Goal: Check status: Check status

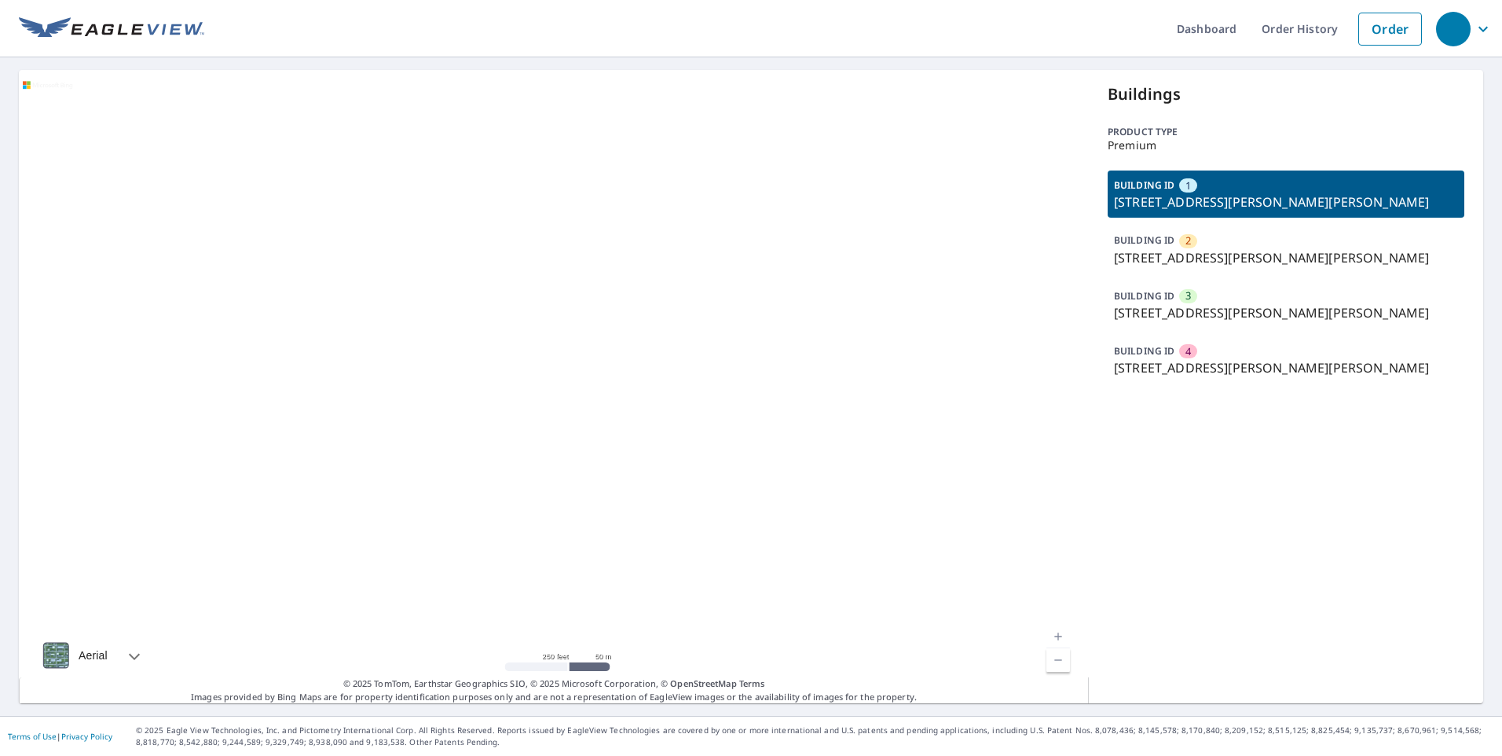
drag, startPoint x: 1219, startPoint y: 361, endPoint x: 1208, endPoint y: 361, distance: 11.0
click at [1218, 361] on p "2600 Gabriel Ave, Parsons, KS, 67357" at bounding box center [1286, 367] width 344 height 19
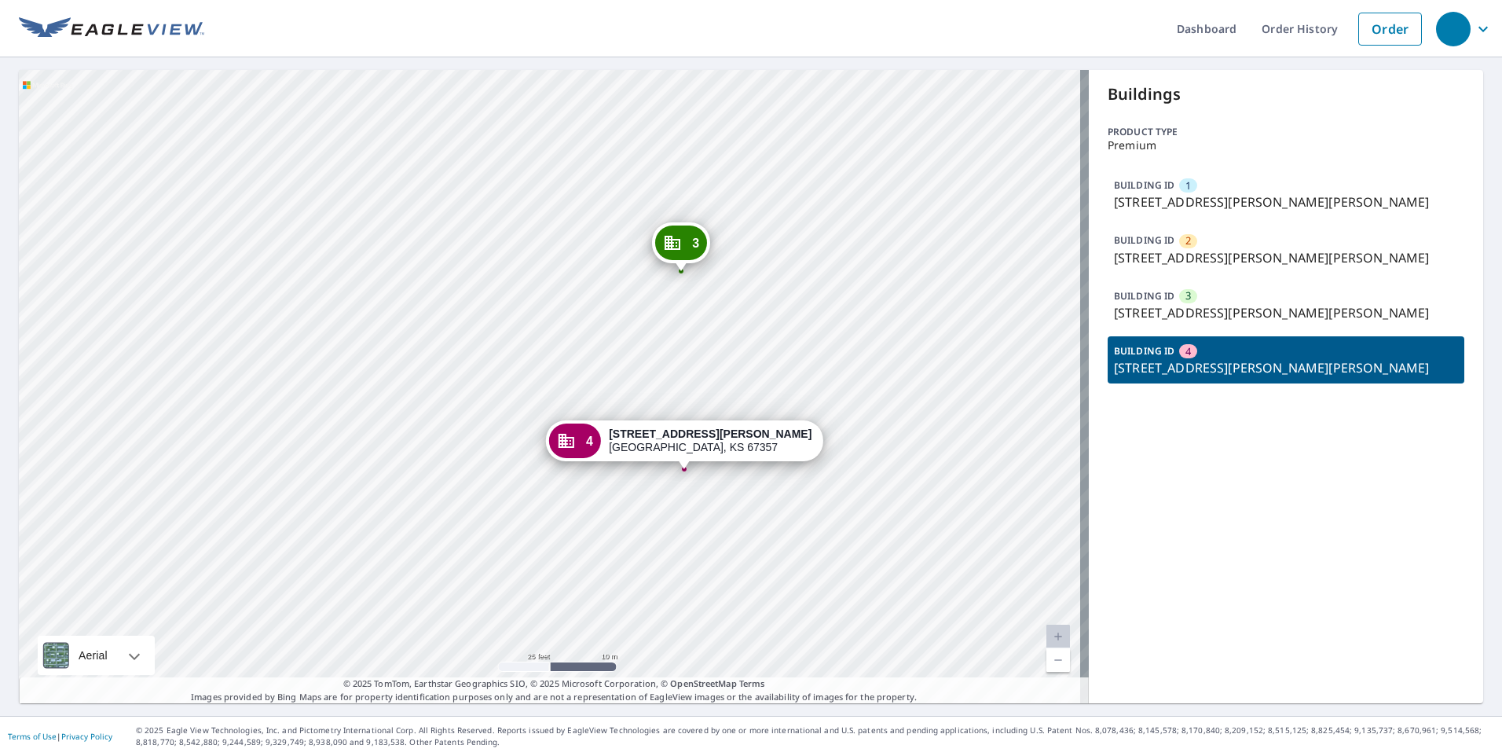
click at [285, 31] on ul "Dashboard Order History Order" at bounding box center [816, 28] width 1225 height 57
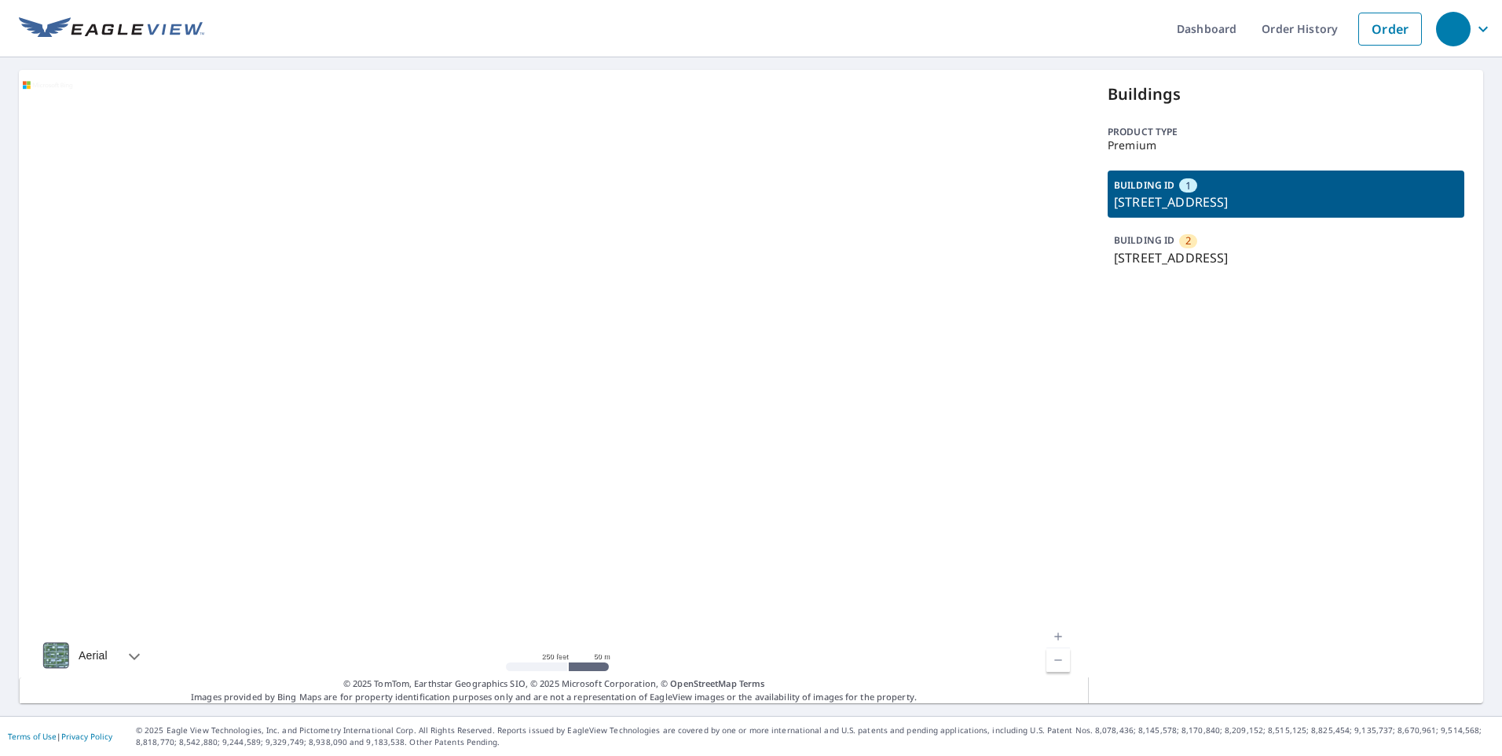
drag, startPoint x: 1246, startPoint y: 239, endPoint x: 1209, endPoint y: 208, distance: 48.0
click at [1244, 240] on div "BUILDING ID 2 411 E Pilot St, Durham, NC, 27707" at bounding box center [1285, 248] width 357 height 47
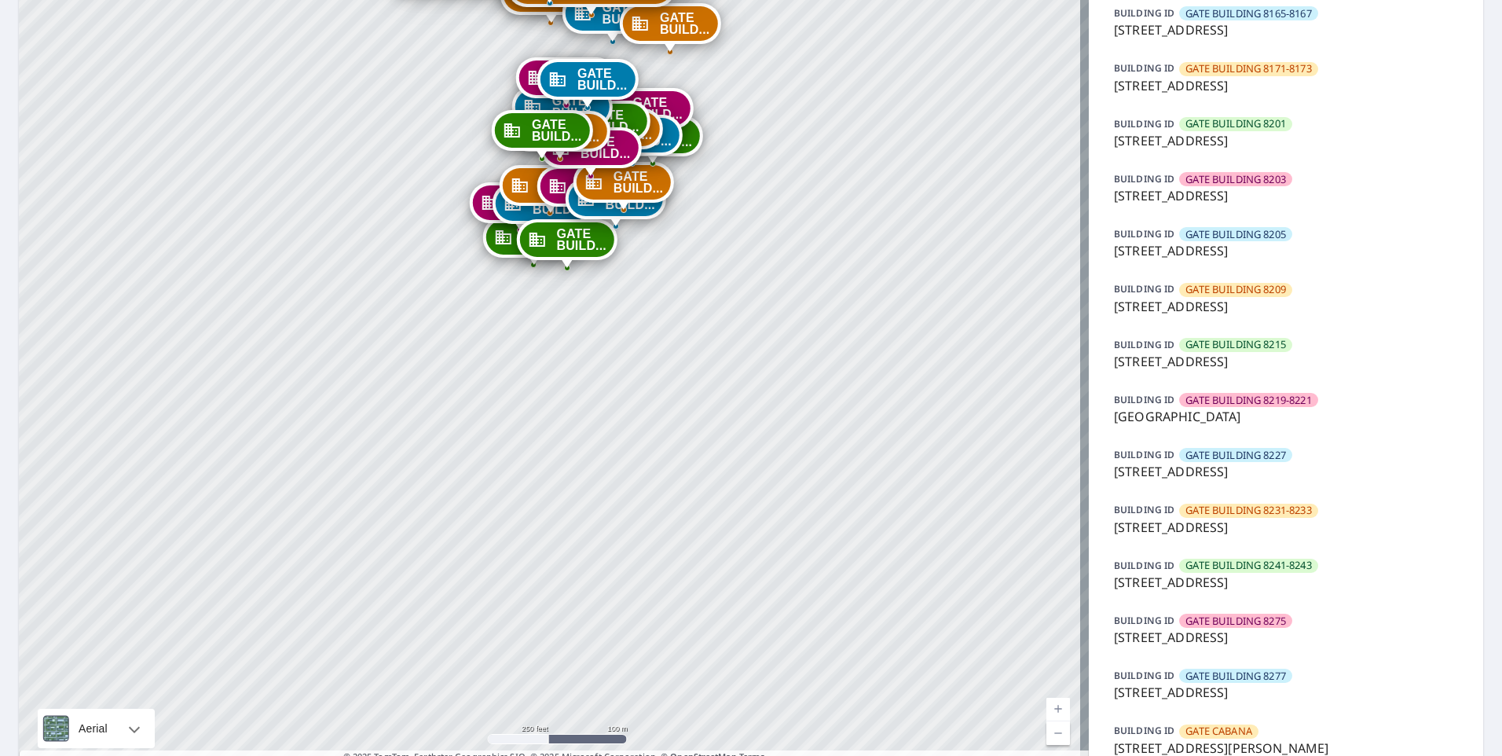
scroll to position [907, 0]
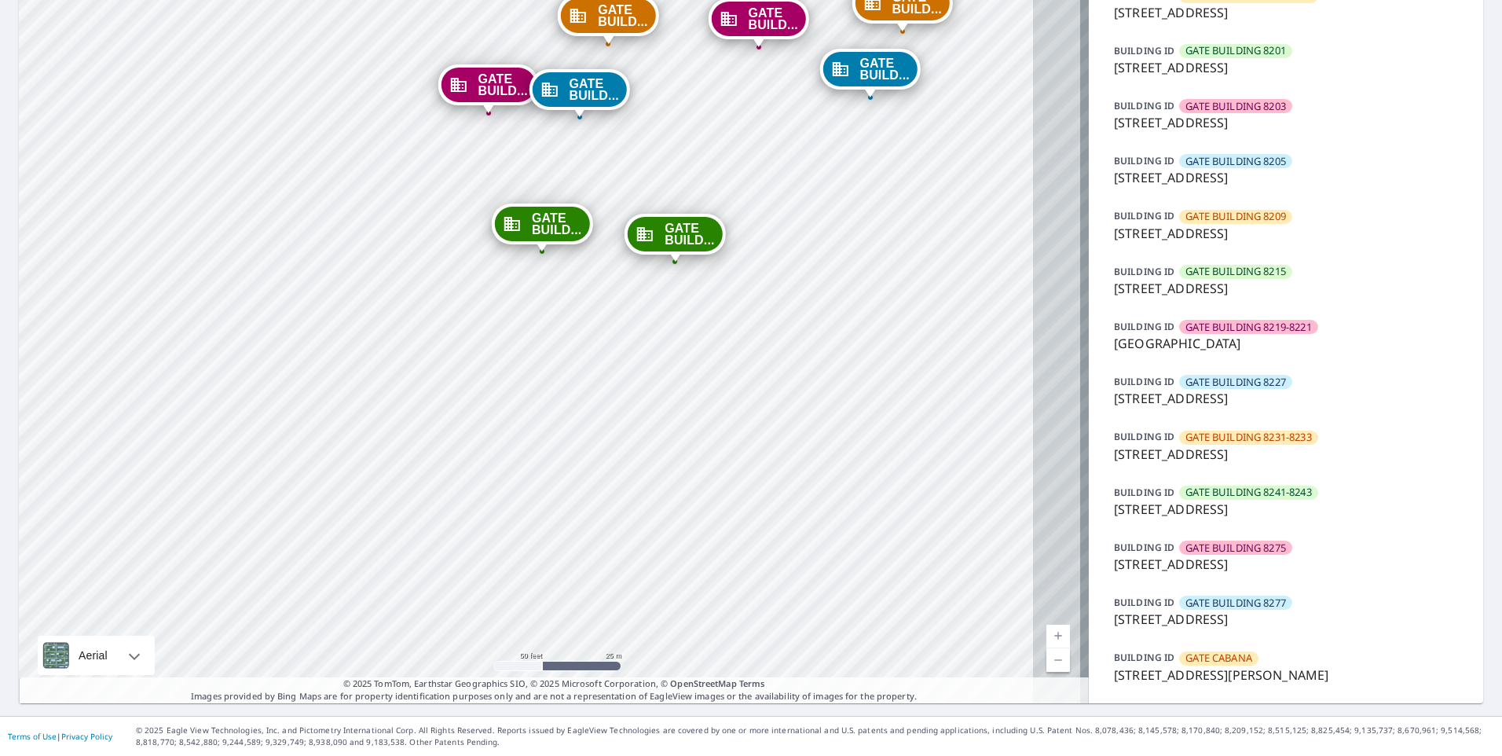
drag, startPoint x: 495, startPoint y: 378, endPoint x: 395, endPoint y: 529, distance: 181.4
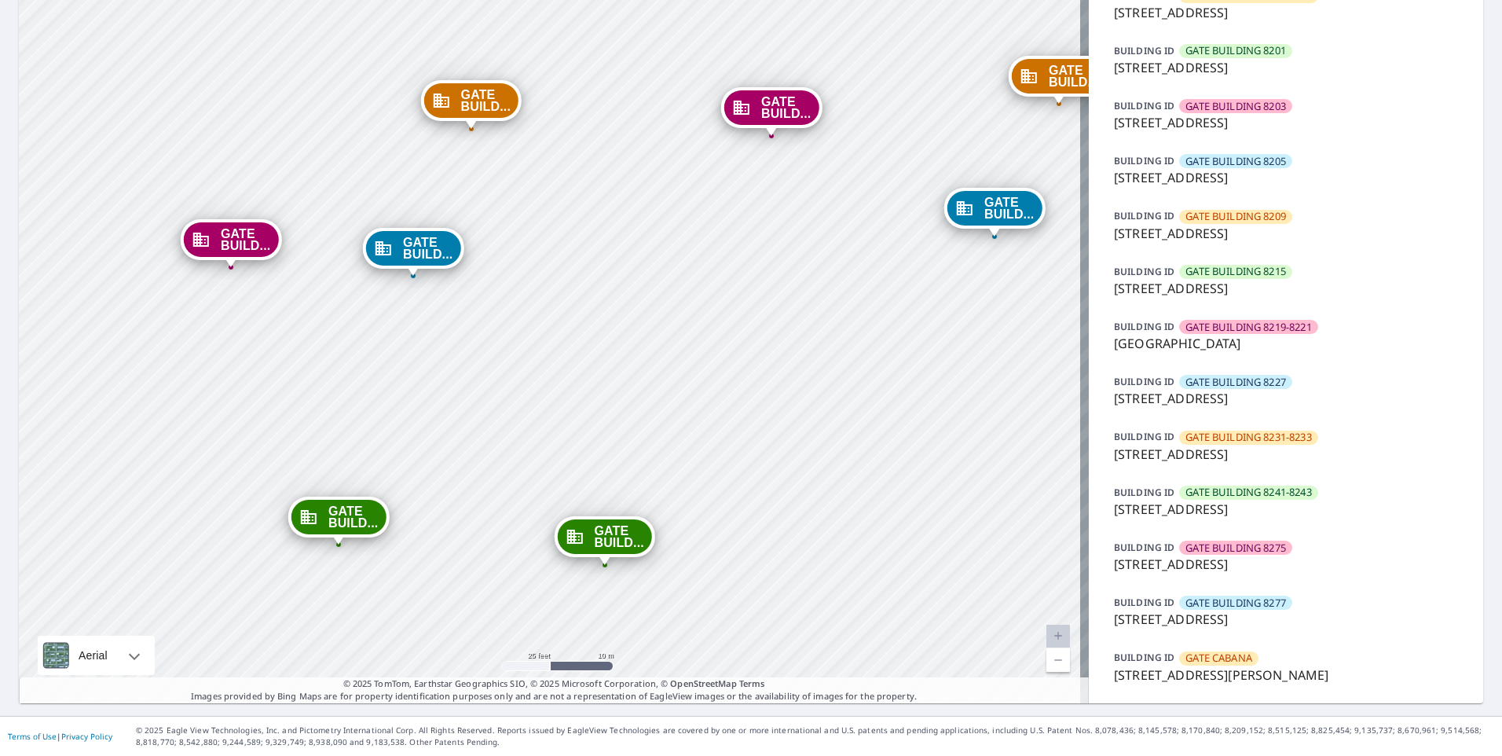
drag, startPoint x: 535, startPoint y: 345, endPoint x: 524, endPoint y: 427, distance: 83.2
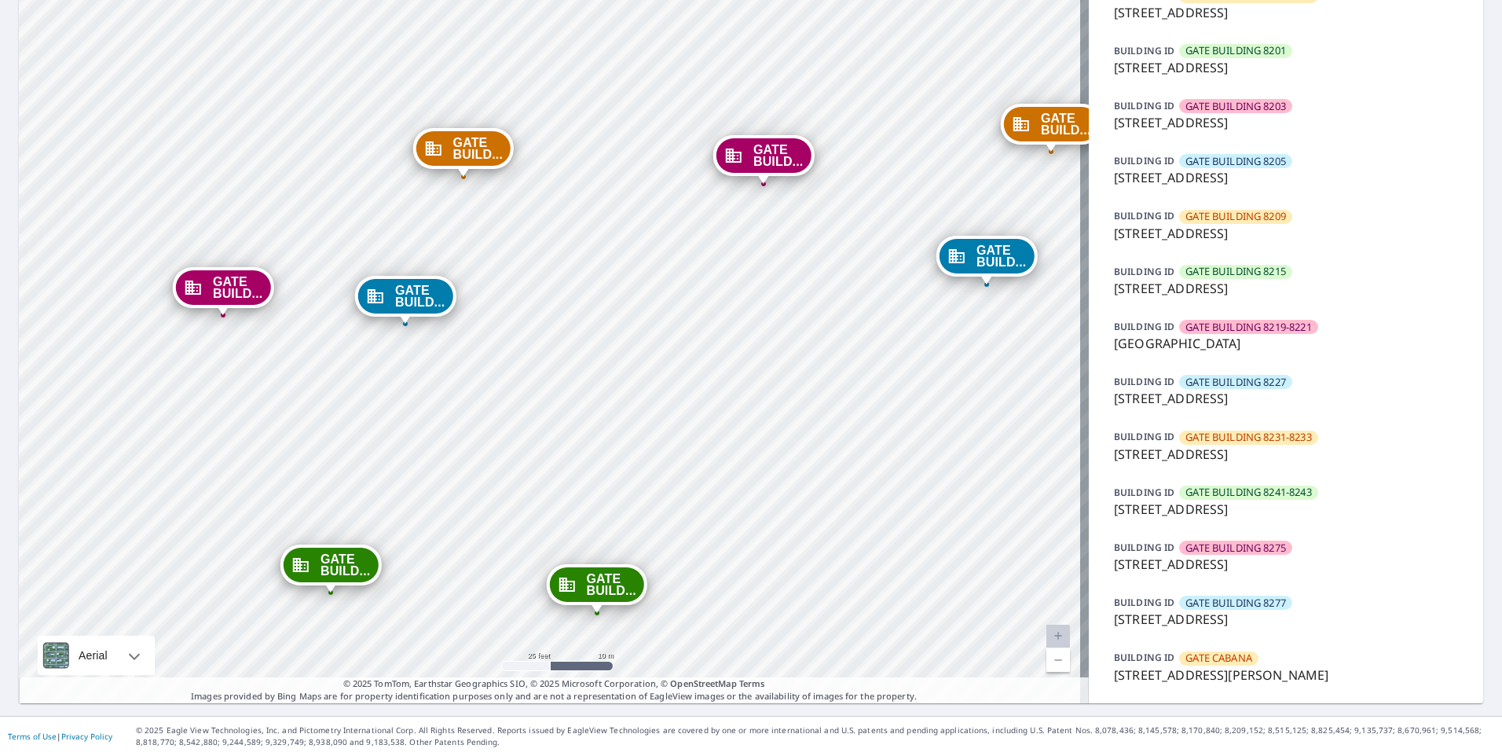
drag, startPoint x: 553, startPoint y: 409, endPoint x: 515, endPoint y: 488, distance: 87.8
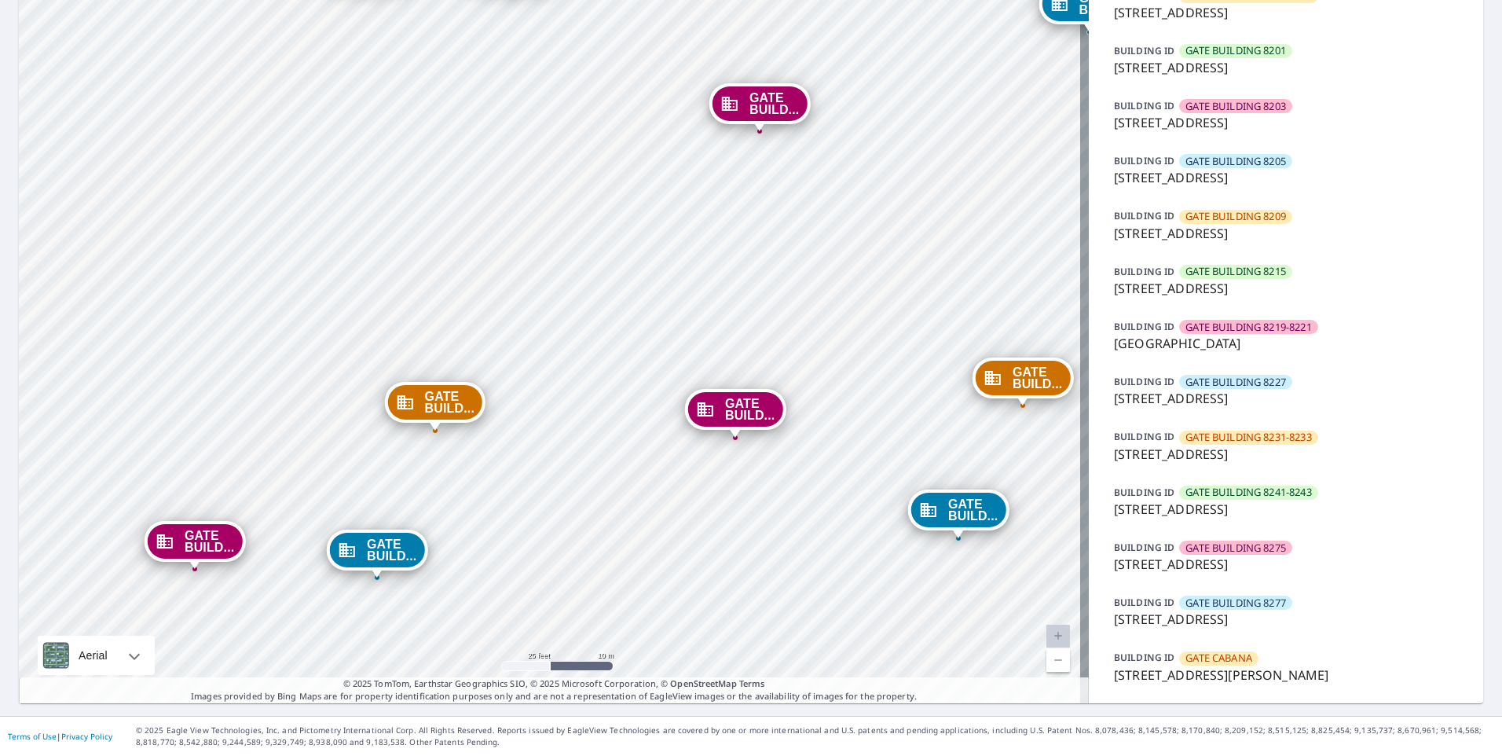
drag, startPoint x: 615, startPoint y: 283, endPoint x: 624, endPoint y: 462, distance: 179.3
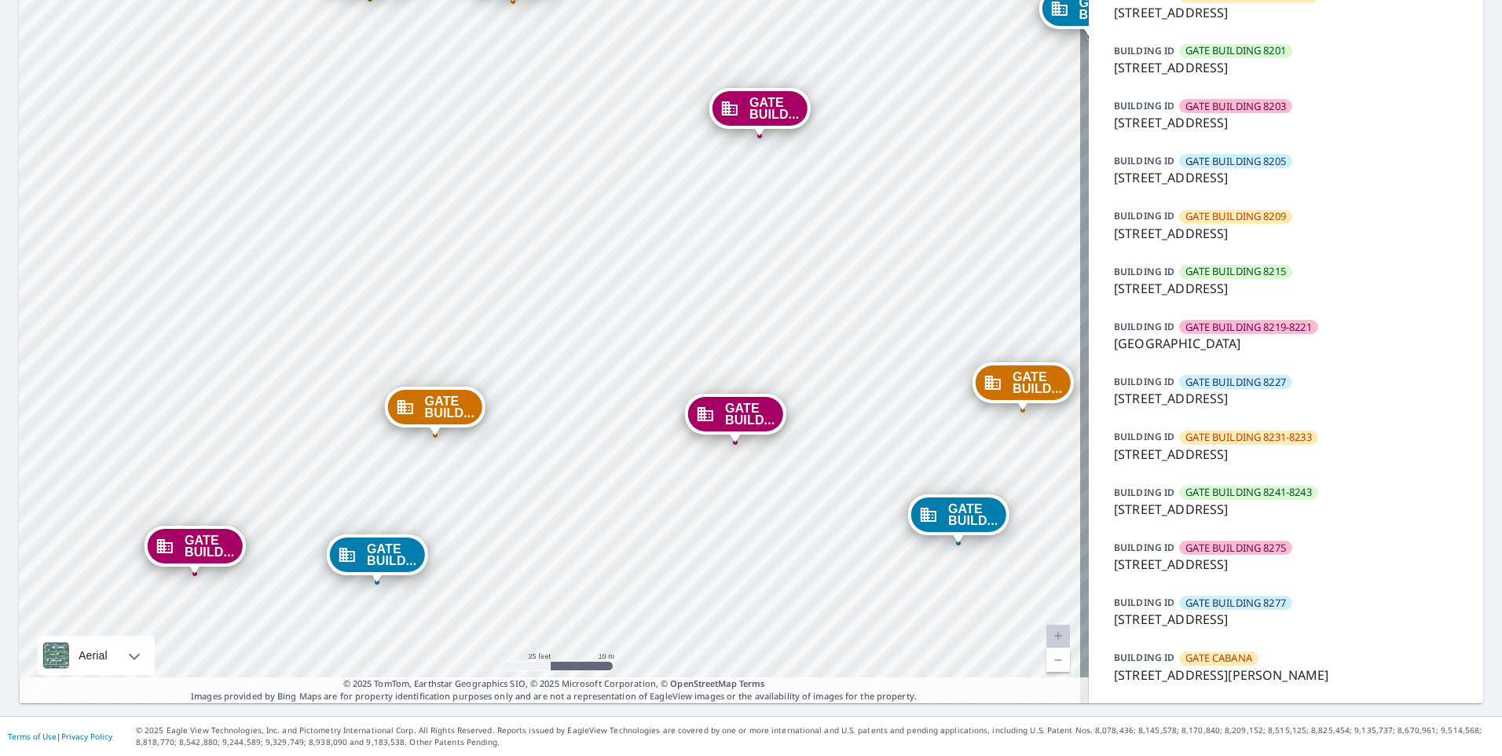
drag, startPoint x: 373, startPoint y: 209, endPoint x: 382, endPoint y: 416, distance: 207.5
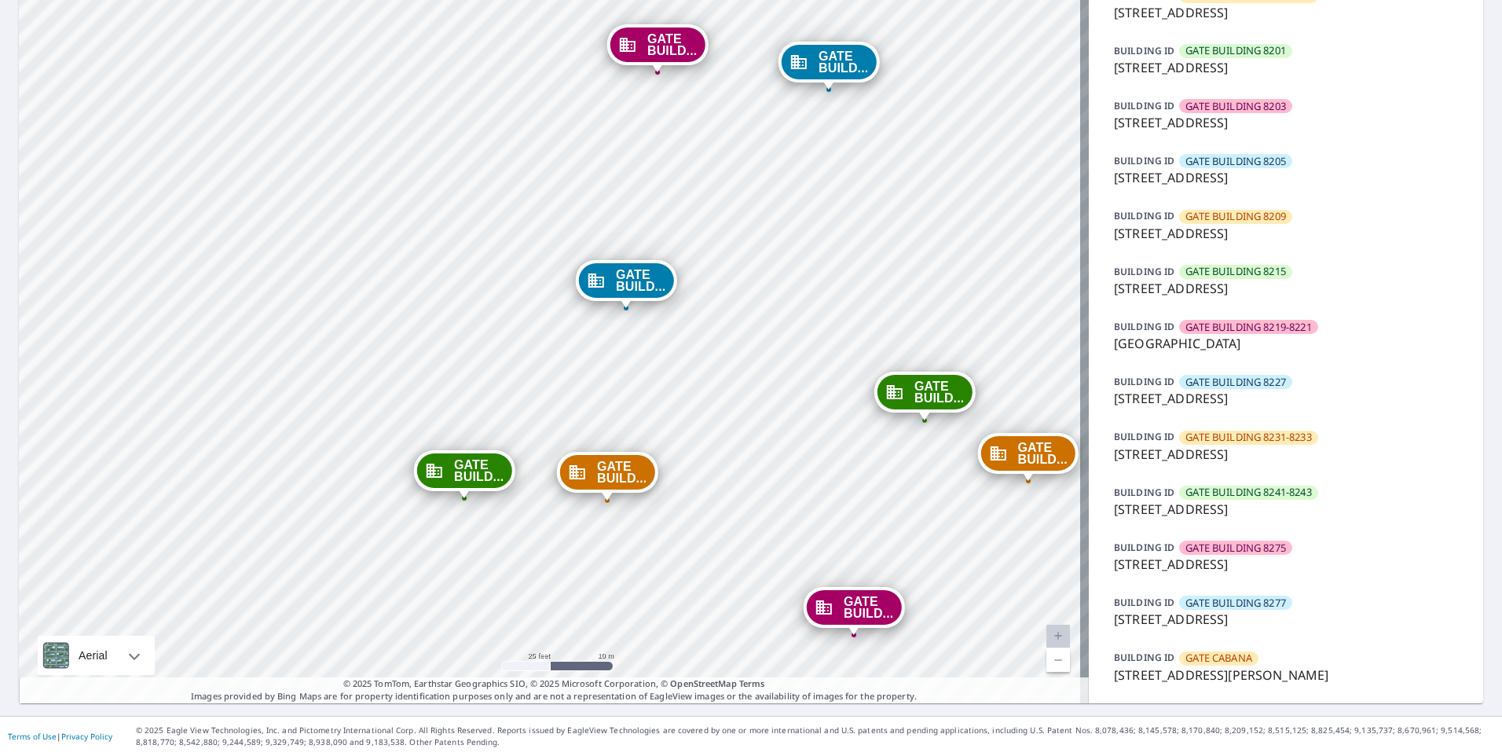
drag, startPoint x: 349, startPoint y: 316, endPoint x: 366, endPoint y: 530, distance: 215.0
drag, startPoint x: 377, startPoint y: 337, endPoint x: 343, endPoint y: 541, distance: 207.0
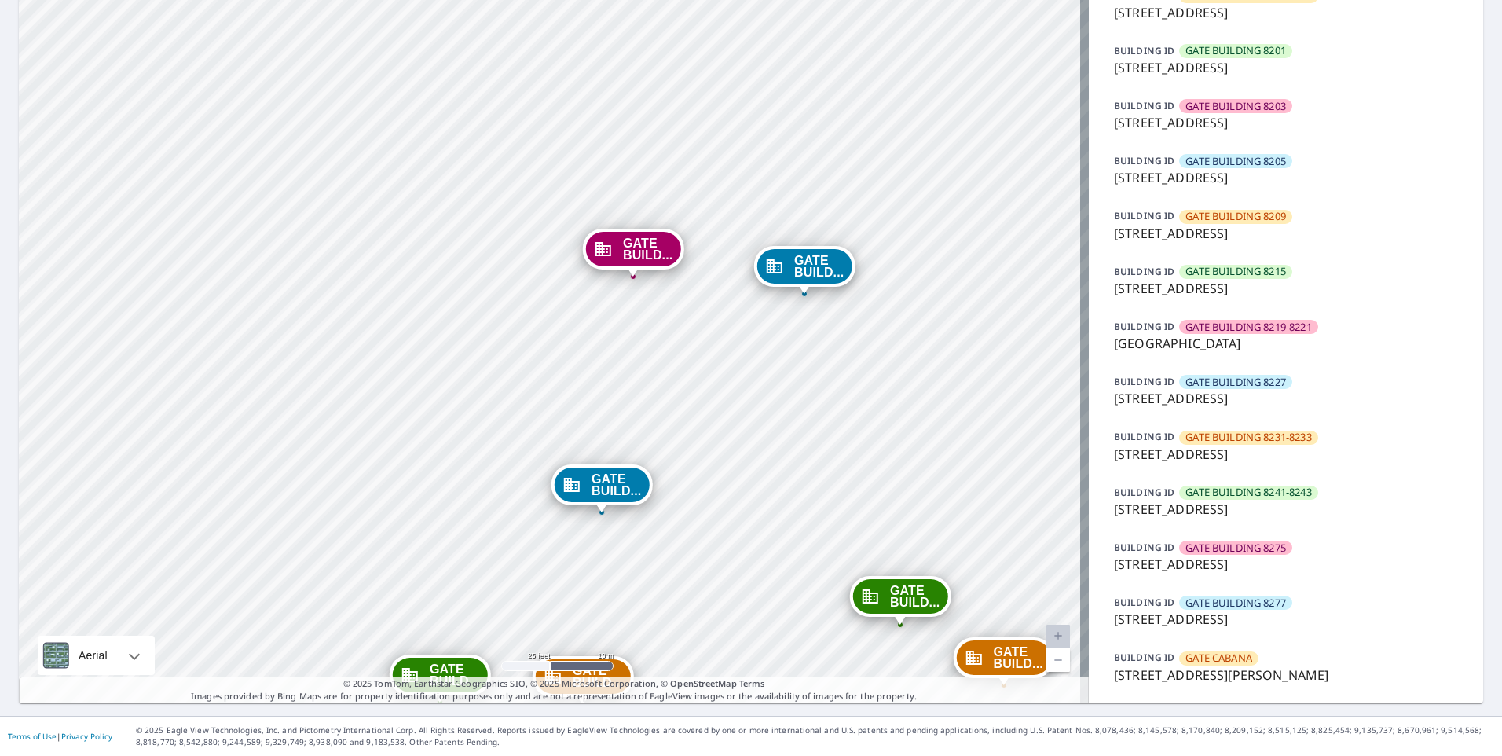
drag, startPoint x: 390, startPoint y: 414, endPoint x: 328, endPoint y: 620, distance: 215.7
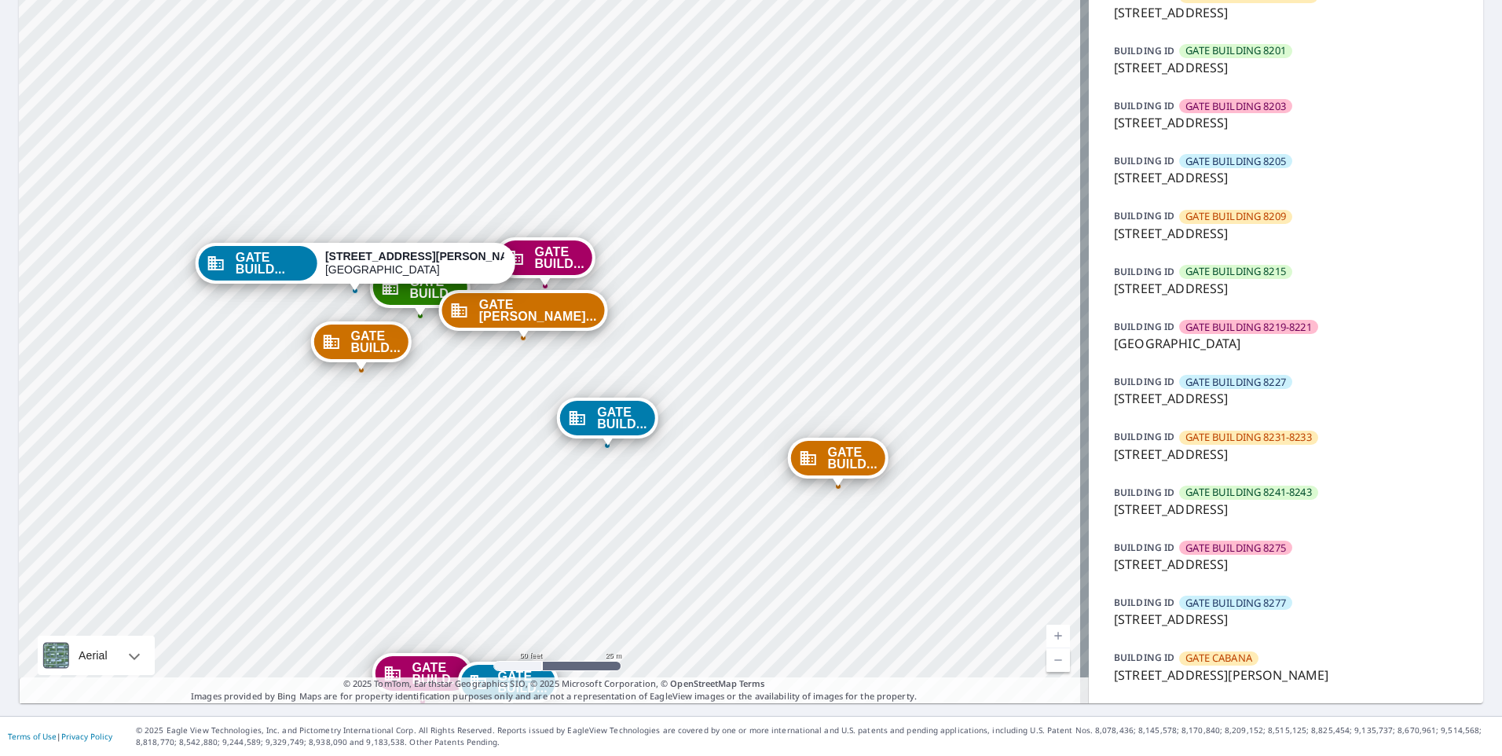
drag, startPoint x: 348, startPoint y: 302, endPoint x: 338, endPoint y: 531, distance: 228.8
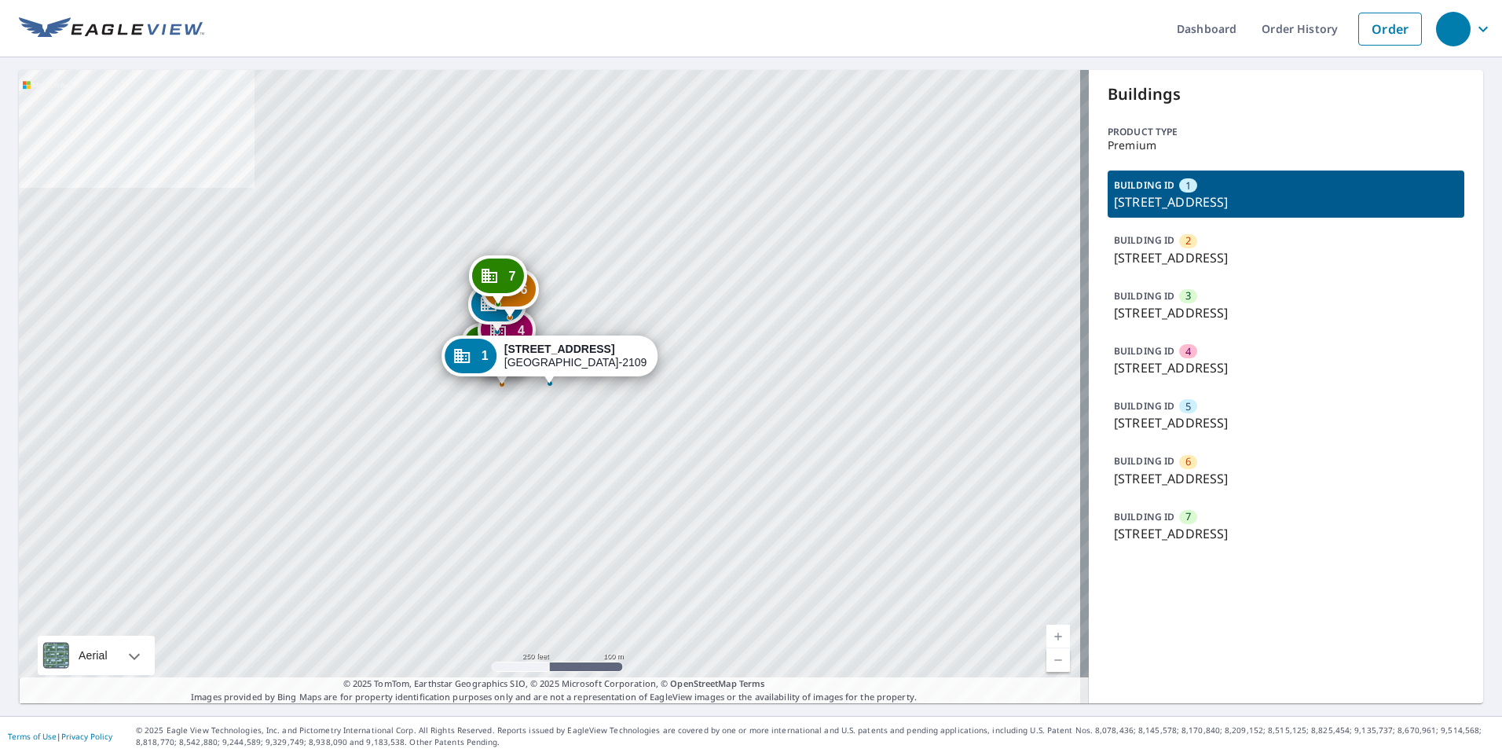
drag, startPoint x: 476, startPoint y: 418, endPoint x: 484, endPoint y: 419, distance: 7.9
click at [482, 419] on div "2 [STREET_ADDRESS] 3 [STREET_ADDRESS] 4 [STREET_ADDRESS] [GEOGRAPHIC_DATA][STRE…" at bounding box center [554, 386] width 1070 height 633
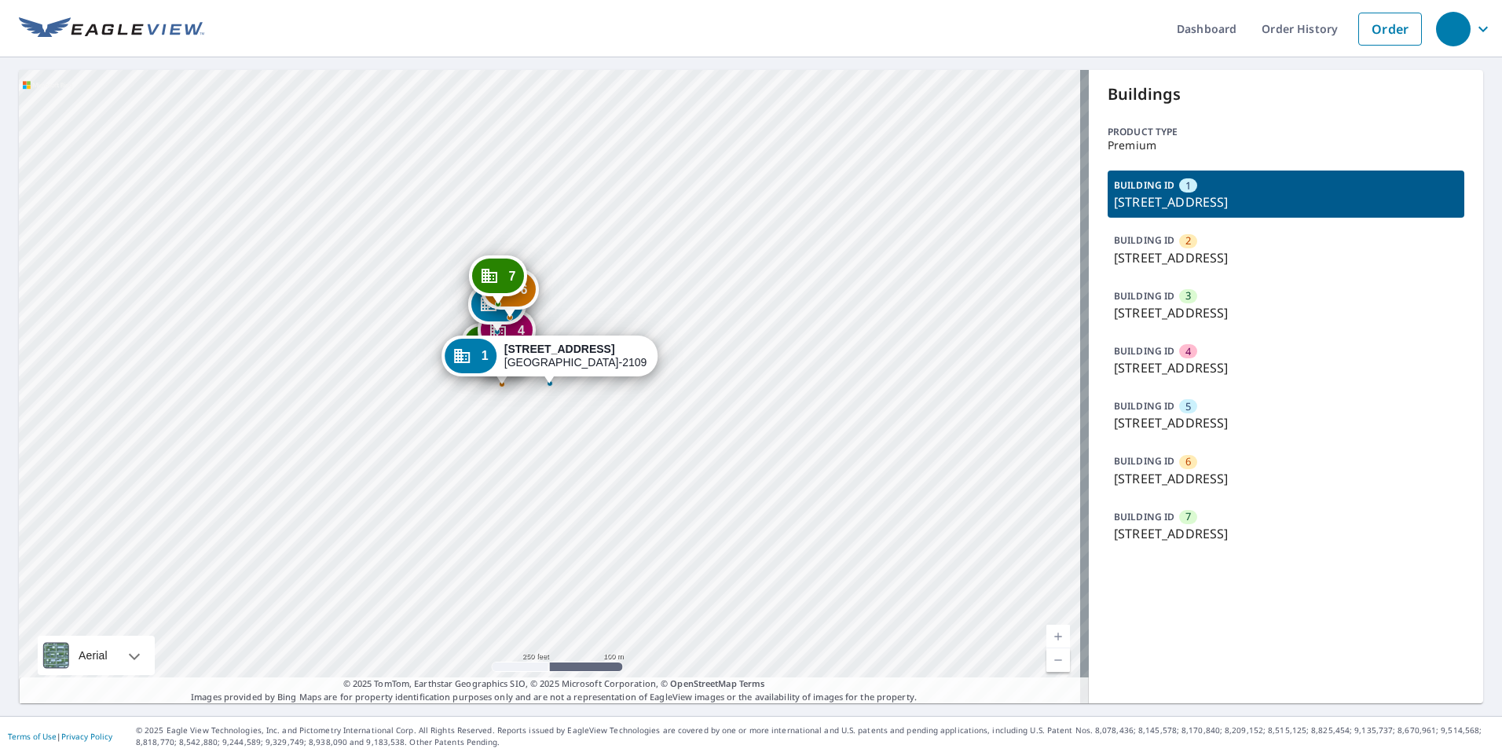
click at [1210, 543] on p "16130 N Cleveland Ave, North Fort Myers, FL, 33903" at bounding box center [1286, 533] width 344 height 19
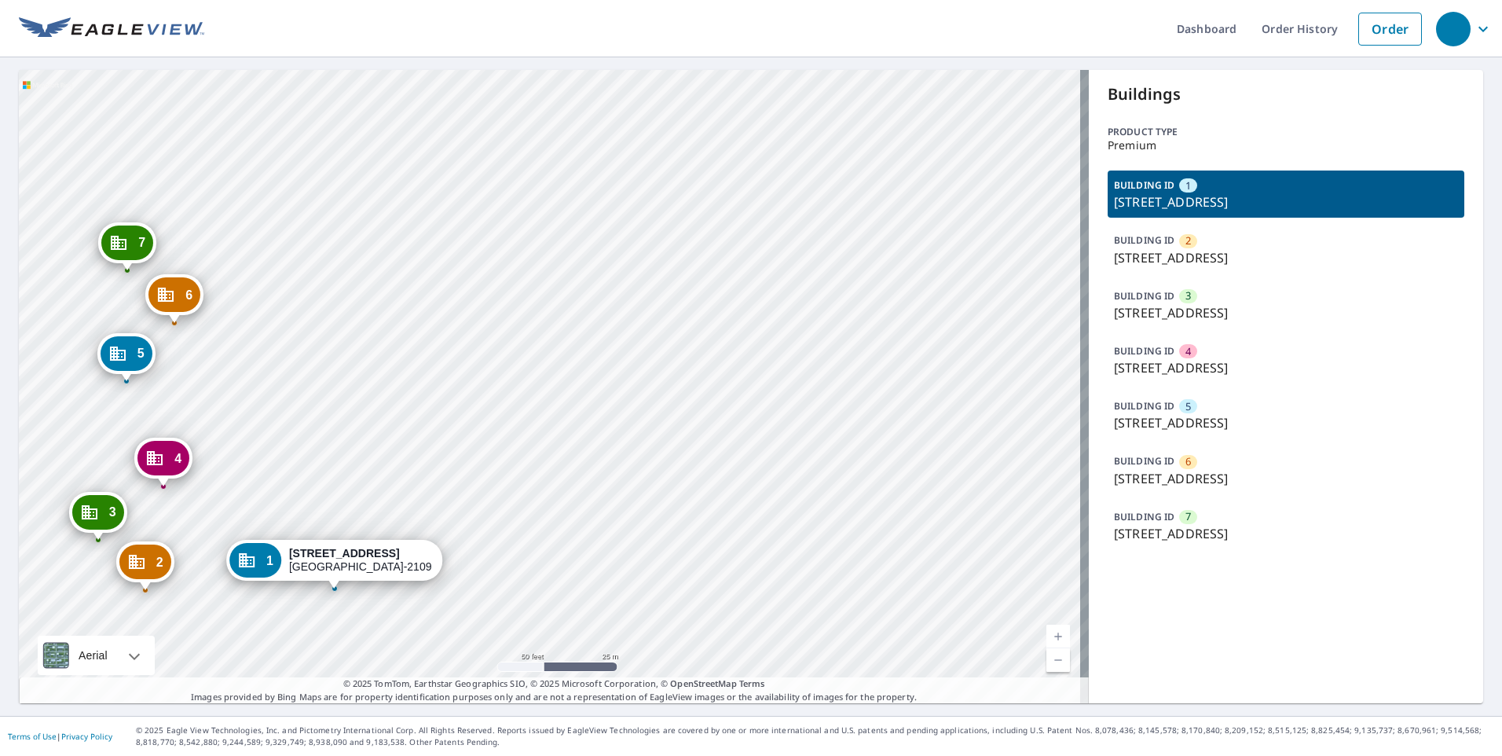
drag, startPoint x: 293, startPoint y: 324, endPoint x: 449, endPoint y: 345, distance: 157.6
click at [448, 345] on div "2 [STREET_ADDRESS] 3 [STREET_ADDRESS] 4 [STREET_ADDRESS] [GEOGRAPHIC_DATA][STRE…" at bounding box center [554, 386] width 1070 height 633
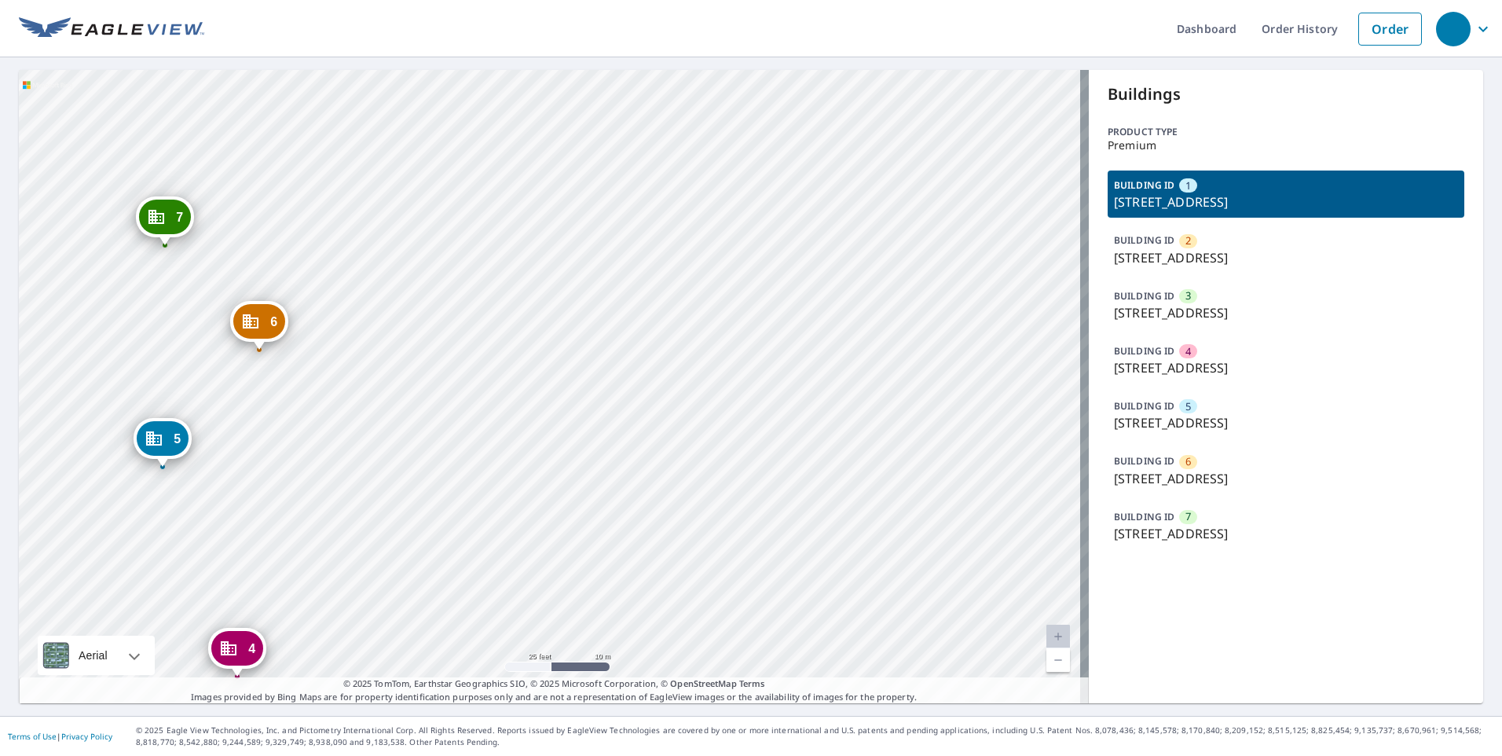
click at [326, 28] on ul "Dashboard Order History Order" at bounding box center [816, 28] width 1225 height 57
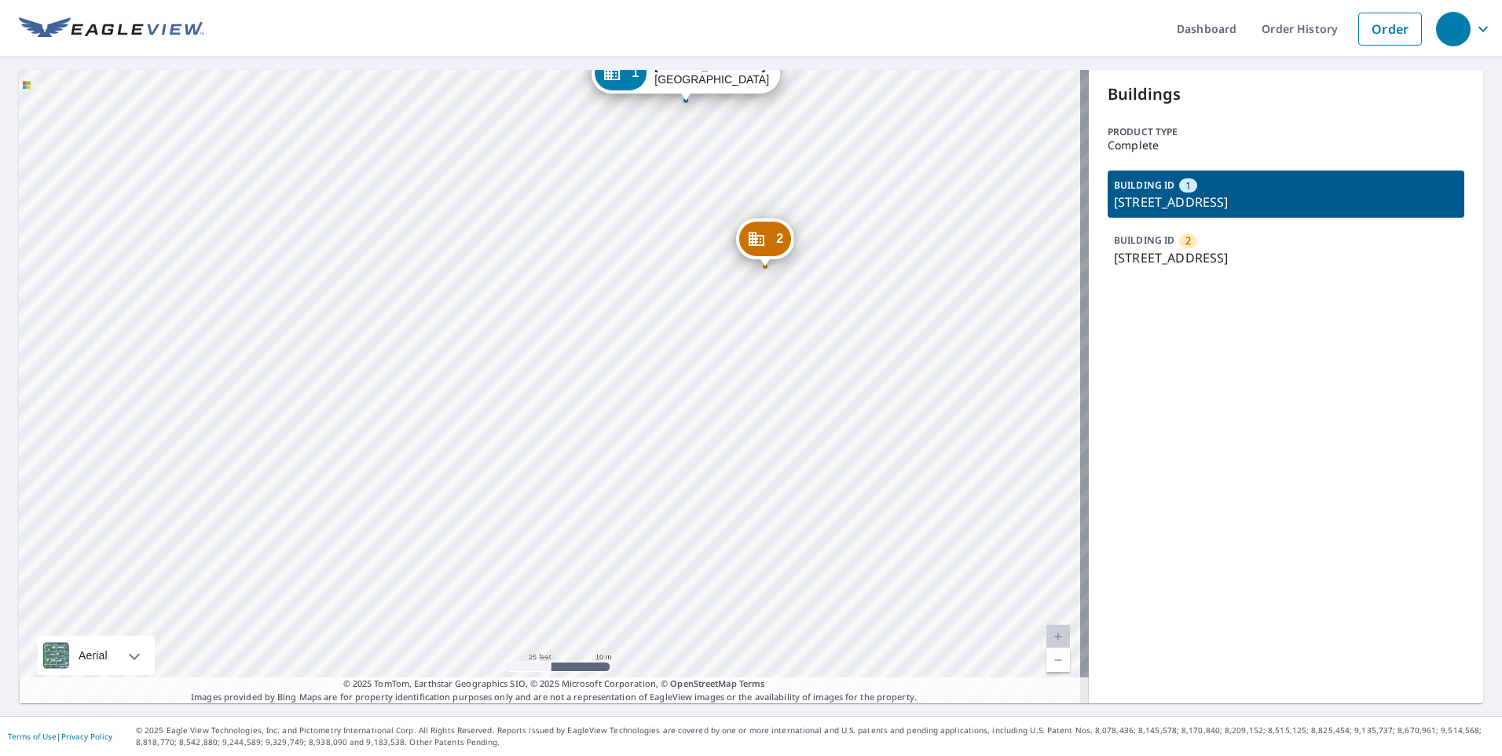
click at [474, 22] on ul "Dashboard Order History Order" at bounding box center [816, 28] width 1225 height 57
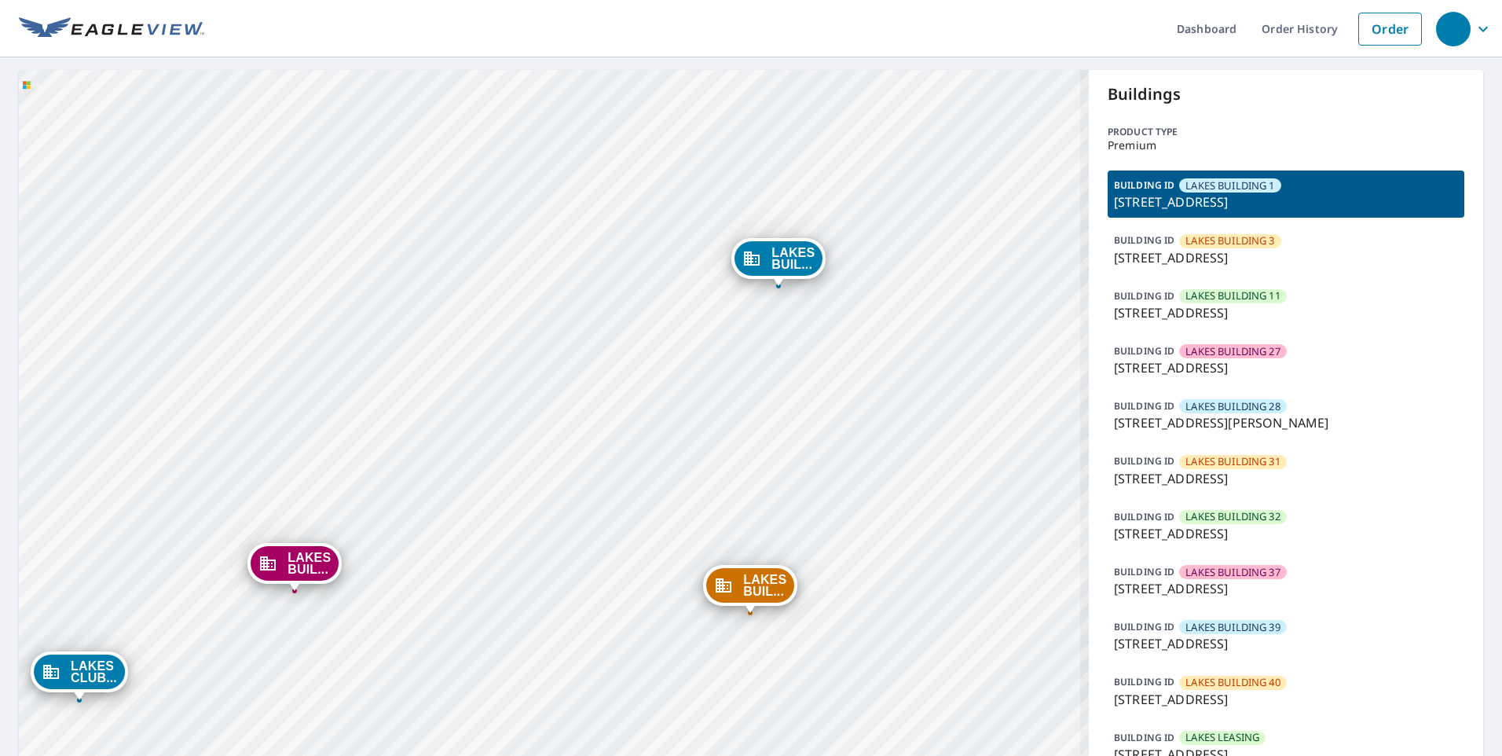
drag, startPoint x: 437, startPoint y: 616, endPoint x: 488, endPoint y: 575, distance: 65.4
click at [485, 576] on div "LAKES BUIL... 8740 Southwestern Blvd Dallas, TX 75206 LAKES BUIL... 8610 Southw…" at bounding box center [554, 481] width 1070 height 822
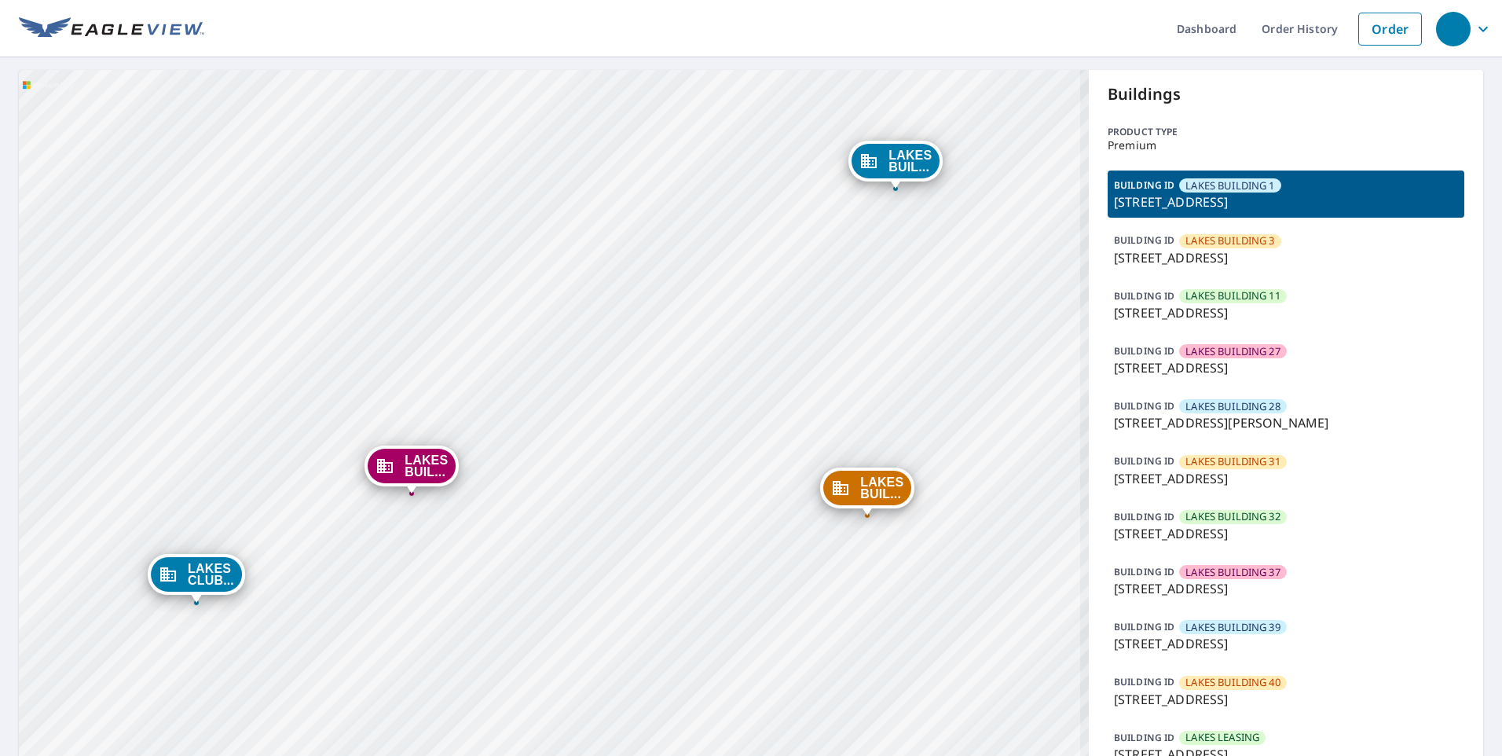
click at [377, 599] on div "LAKES BUIL... 8740 Southwestern Blvd Dallas, TX 75206 LAKES BUIL... 8610 Southw…" at bounding box center [554, 481] width 1070 height 822
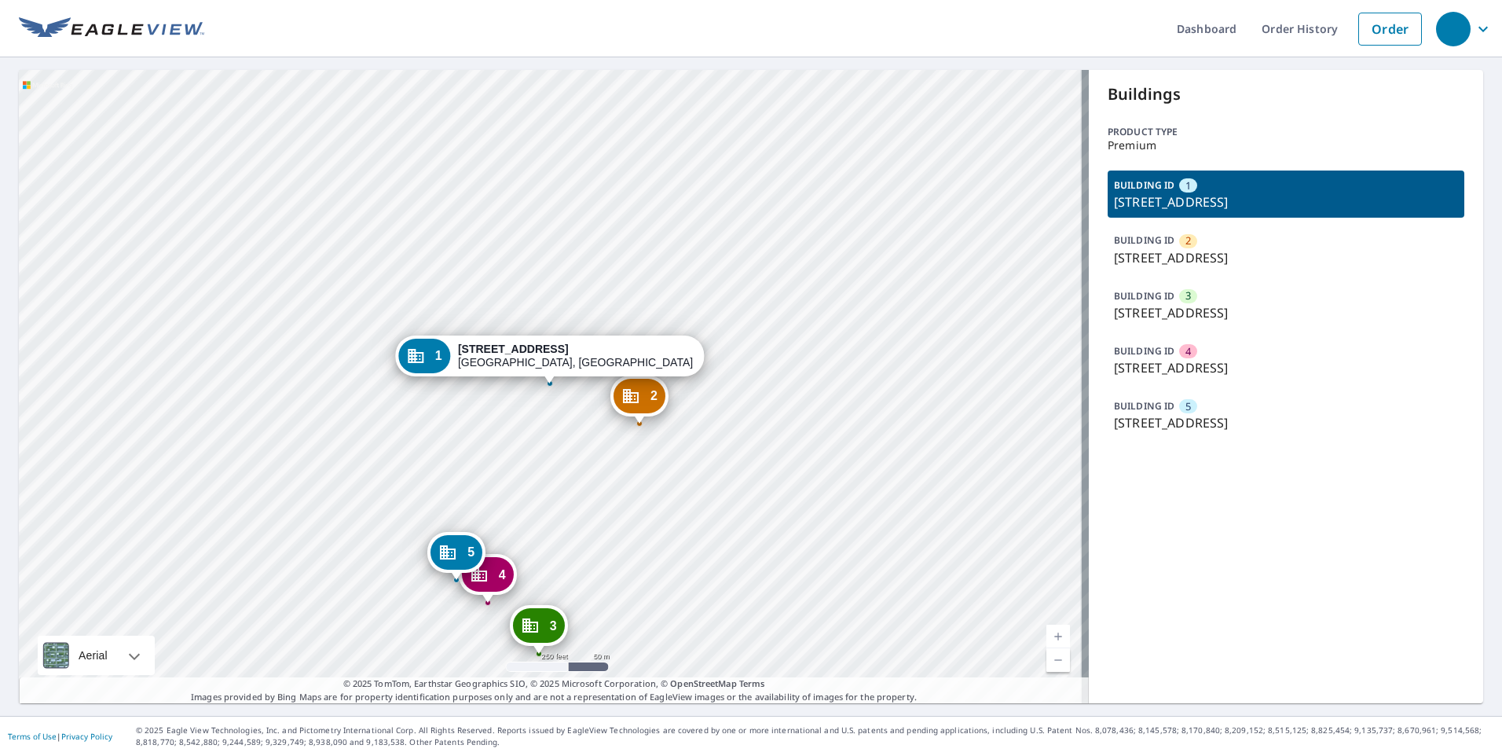
drag, startPoint x: 474, startPoint y: 624, endPoint x: 448, endPoint y: 540, distance: 87.2
click at [444, 529] on div "2 [STREET_ADDRESS] 3 [STREET_ADDRESS] 4 [STREET_ADDRESS] 5 [STREET_ADDRESS] 1 […" at bounding box center [554, 386] width 1070 height 633
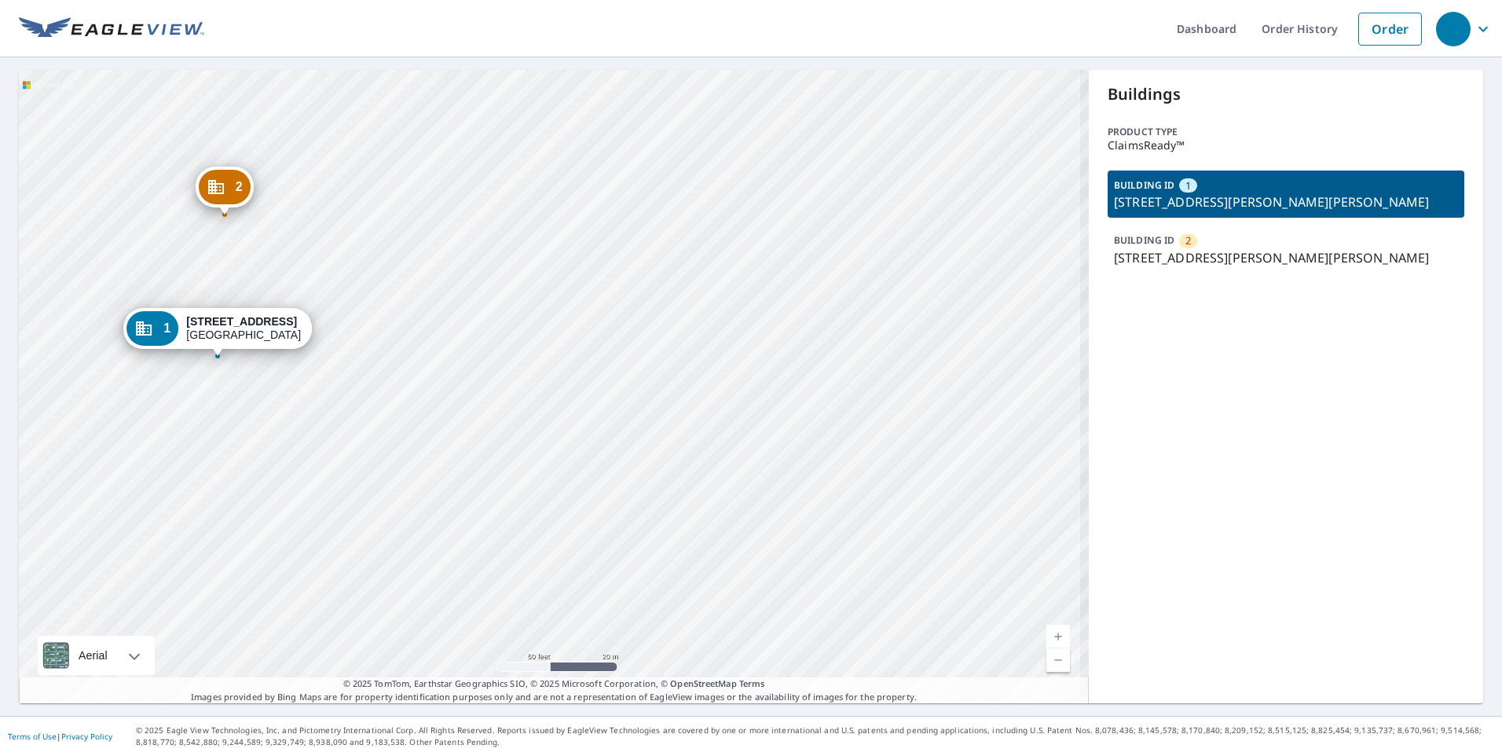
drag, startPoint x: 251, startPoint y: 390, endPoint x: 396, endPoint y: 415, distance: 147.6
click at [396, 415] on div "2 3109 Smiley Rd Bridgeton, MO 63044 1 3109 Smiley Rd Bridgeton, MO 63044" at bounding box center [554, 386] width 1070 height 633
